Goal: Task Accomplishment & Management: Use online tool/utility

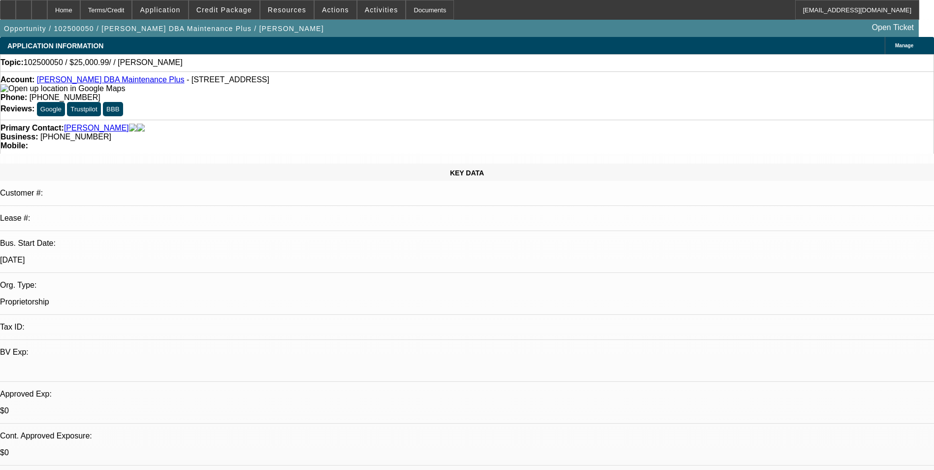
select select "0"
select select "2"
select select "0.1"
select select "4"
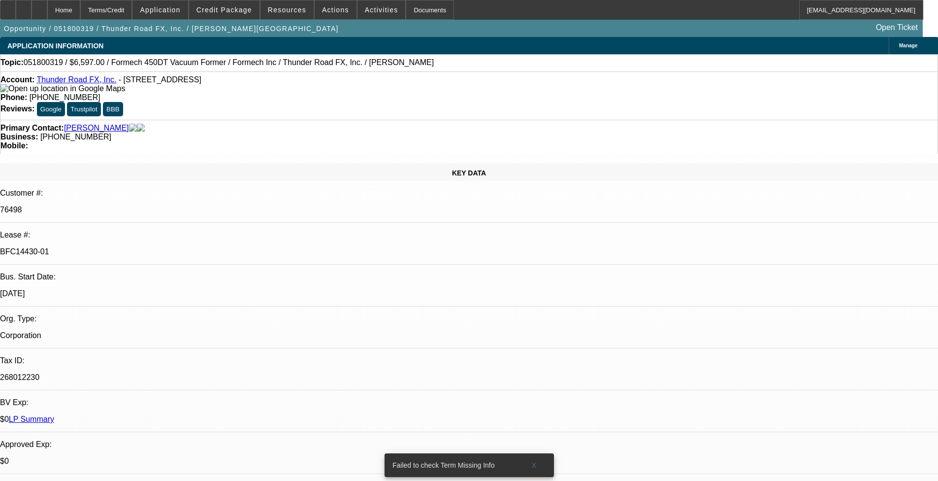
select select "0"
select select "2"
select select "0"
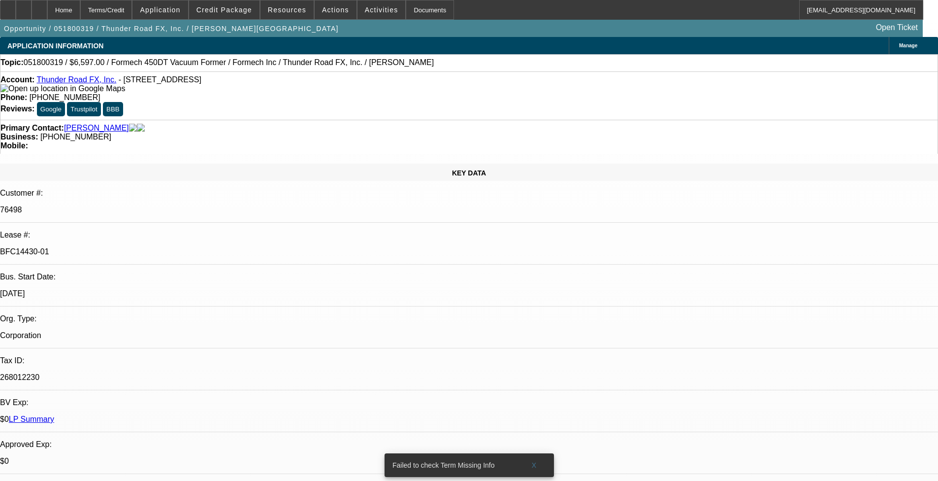
select select "0"
select select "3"
select select "0"
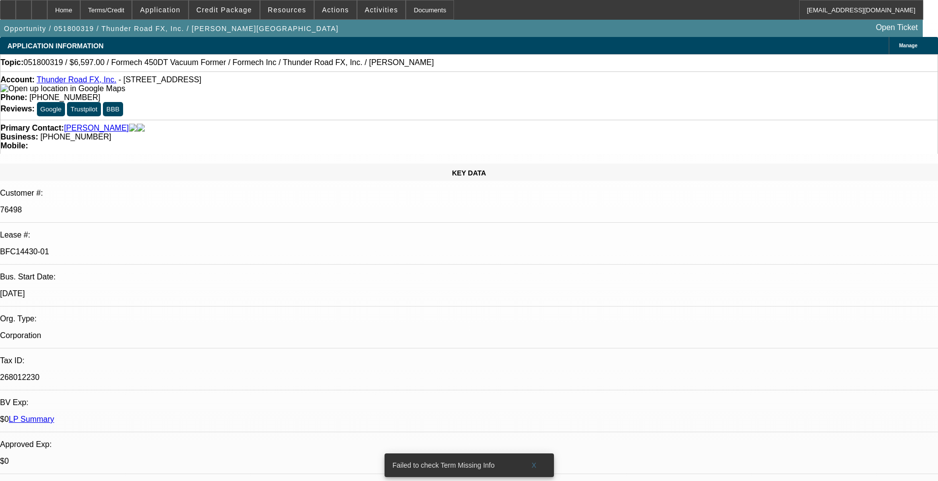
select select "0"
select select "3"
select select "0"
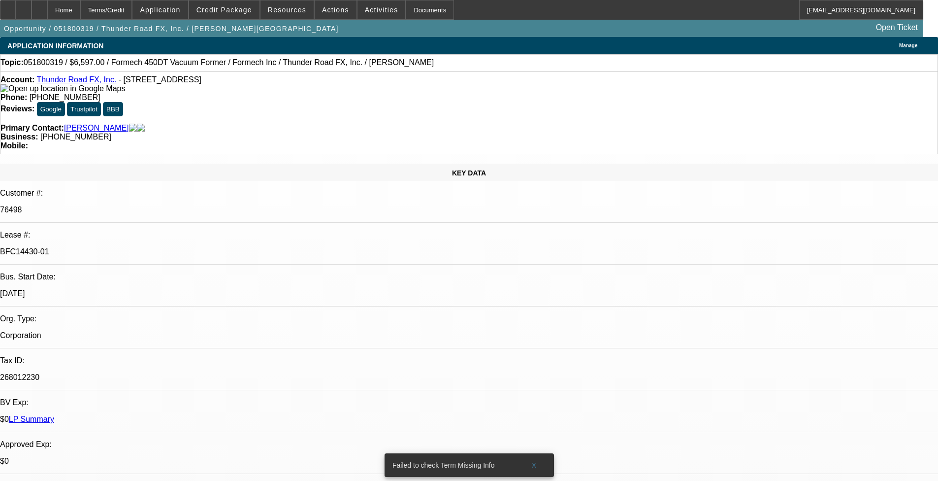
select select "2"
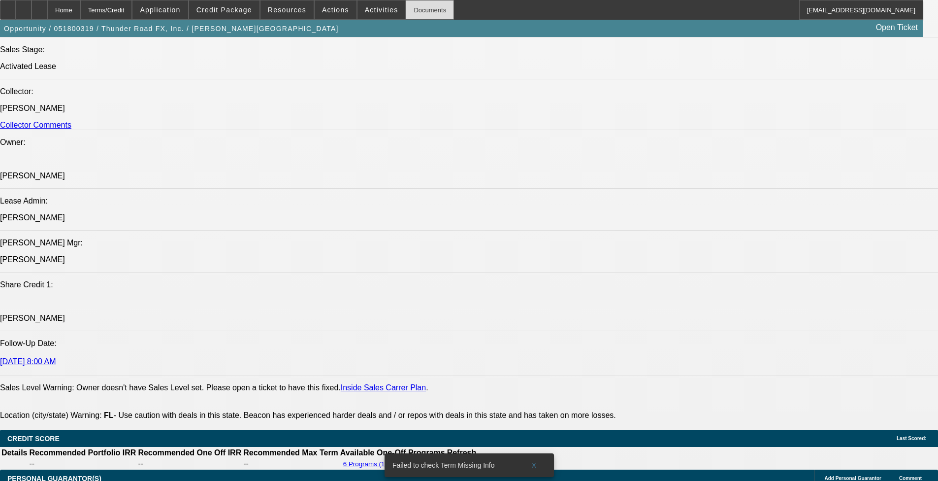
scroll to position [1182, 0]
